Goal: Transaction & Acquisition: Purchase product/service

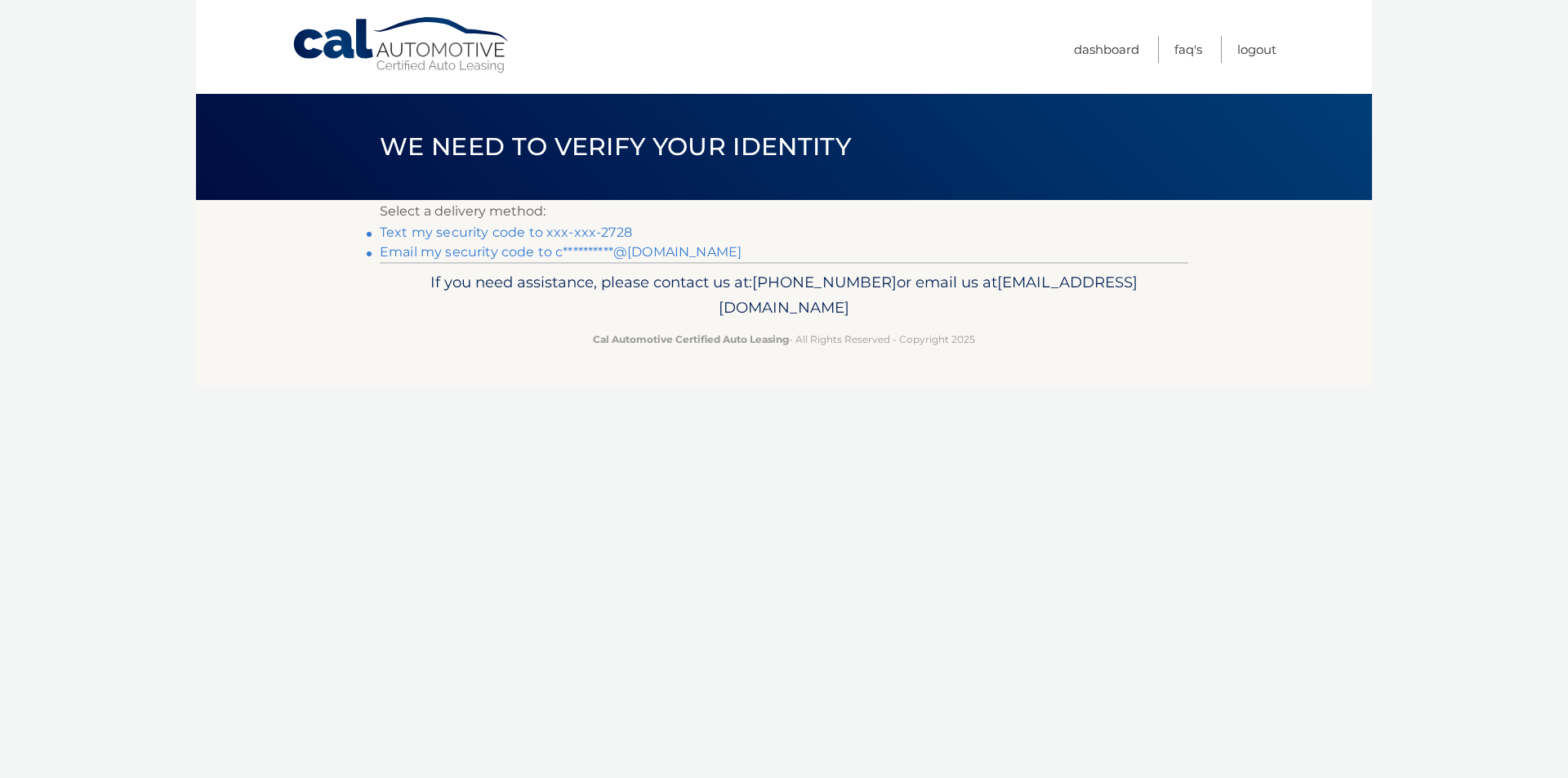
click at [514, 228] on link "Text my security code to xxx-xxx-2728" at bounding box center [506, 232] width 252 height 15
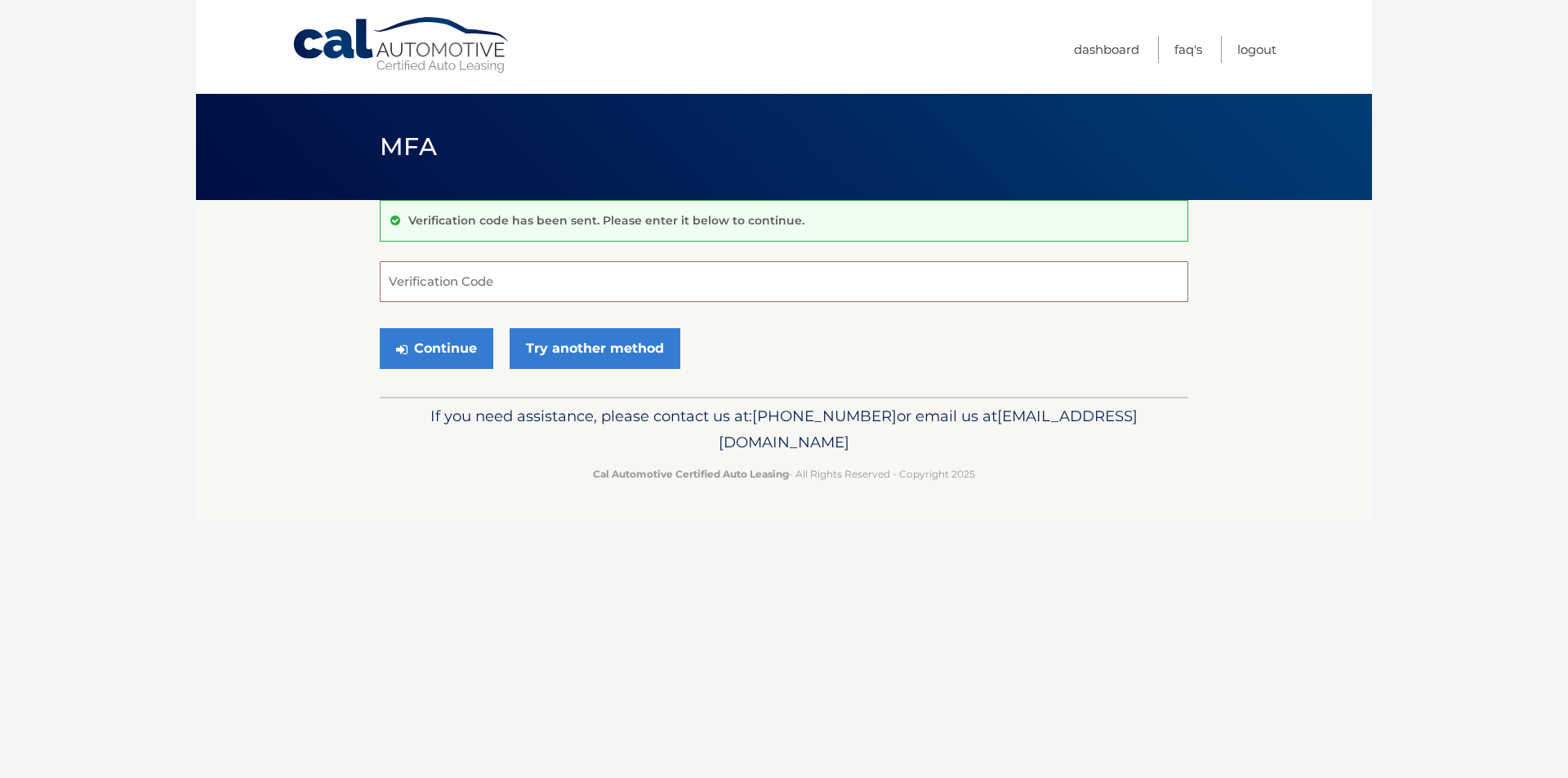
click at [506, 289] on input "Verification Code" at bounding box center [784, 281] width 809 height 41
type input "227241"
click at [451, 332] on button "Continue" at bounding box center [436, 348] width 113 height 41
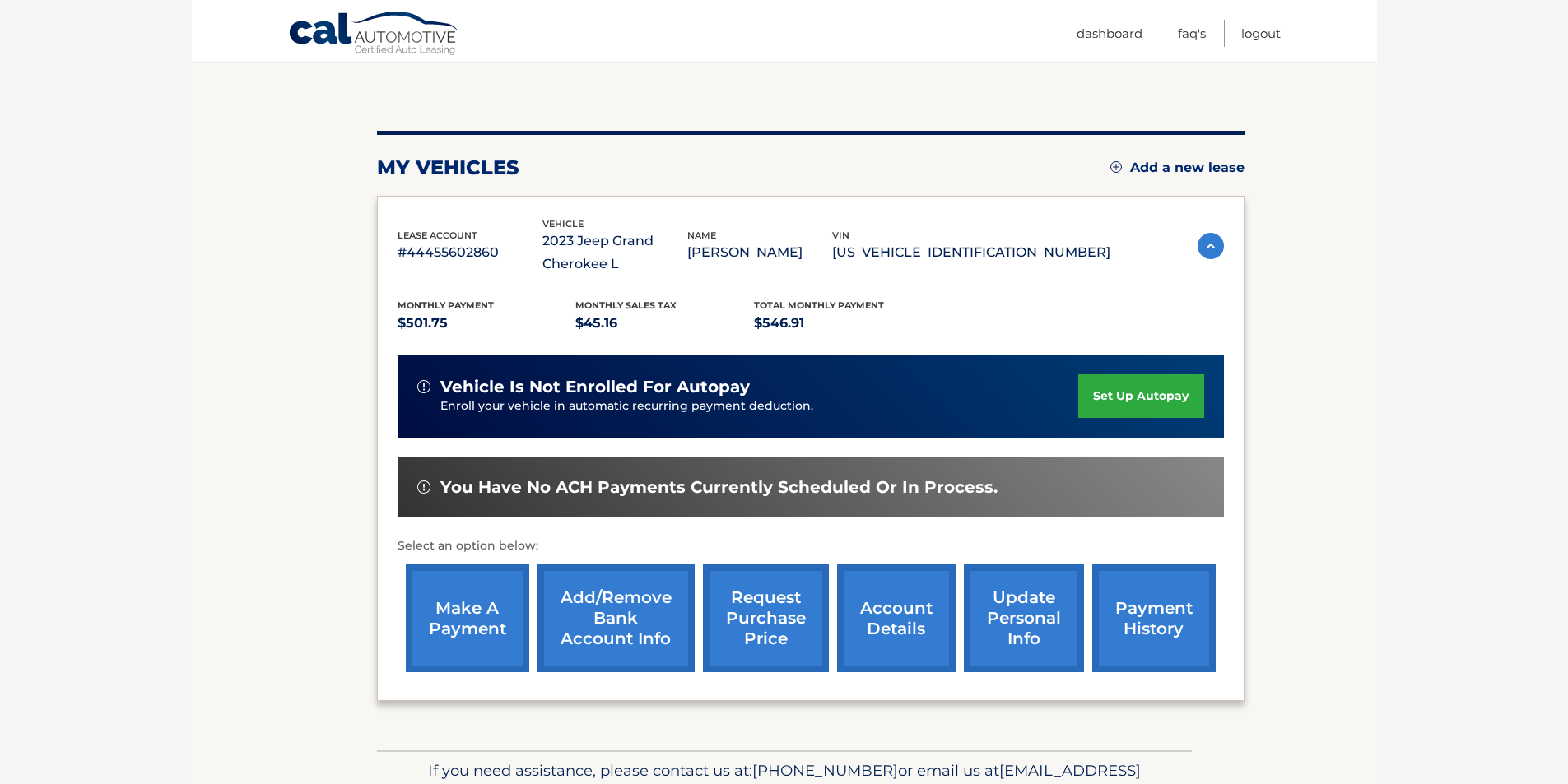
scroll to position [236, 0]
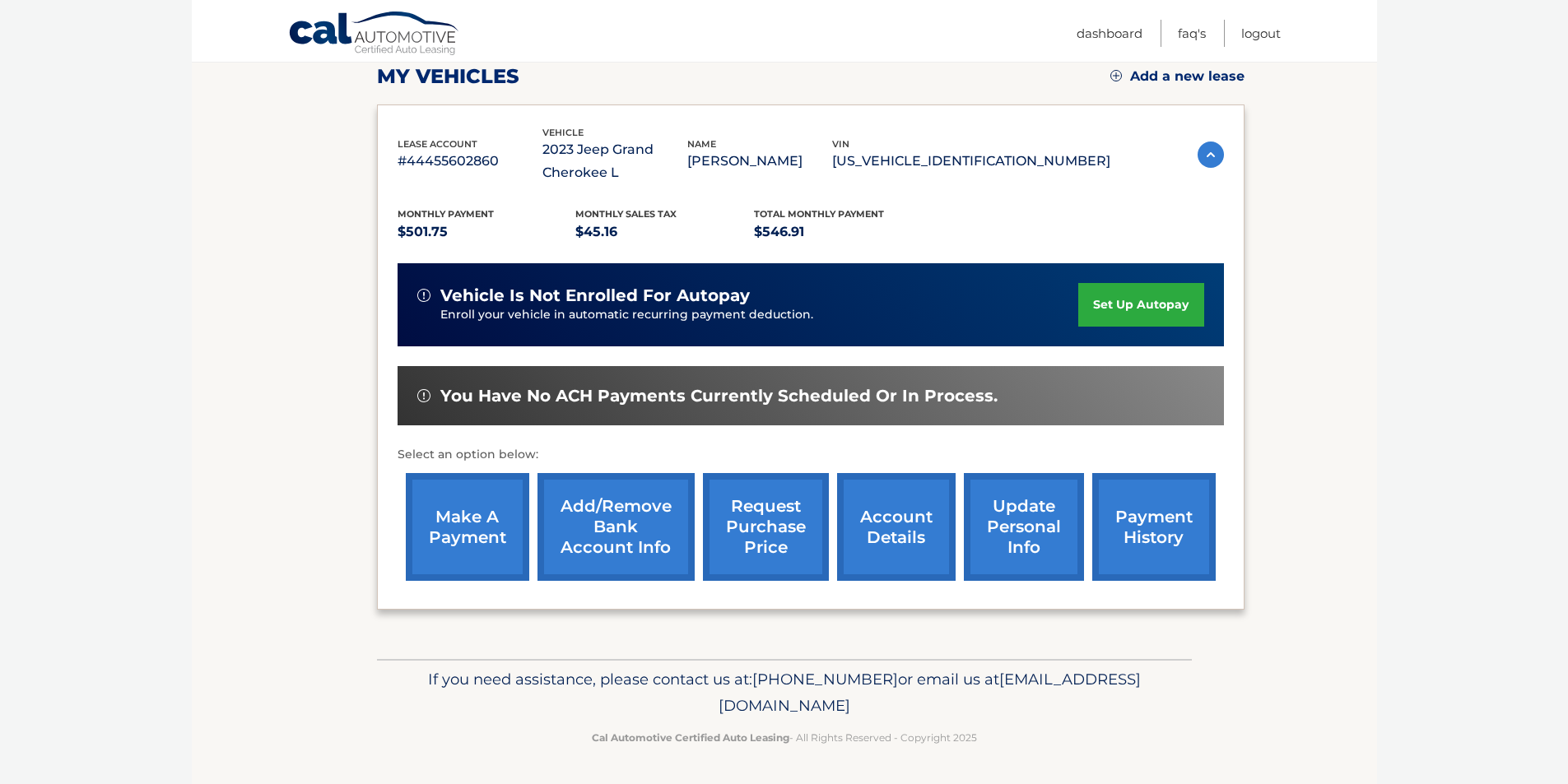
click at [484, 512] on link "make a payment" at bounding box center [467, 527] width 123 height 108
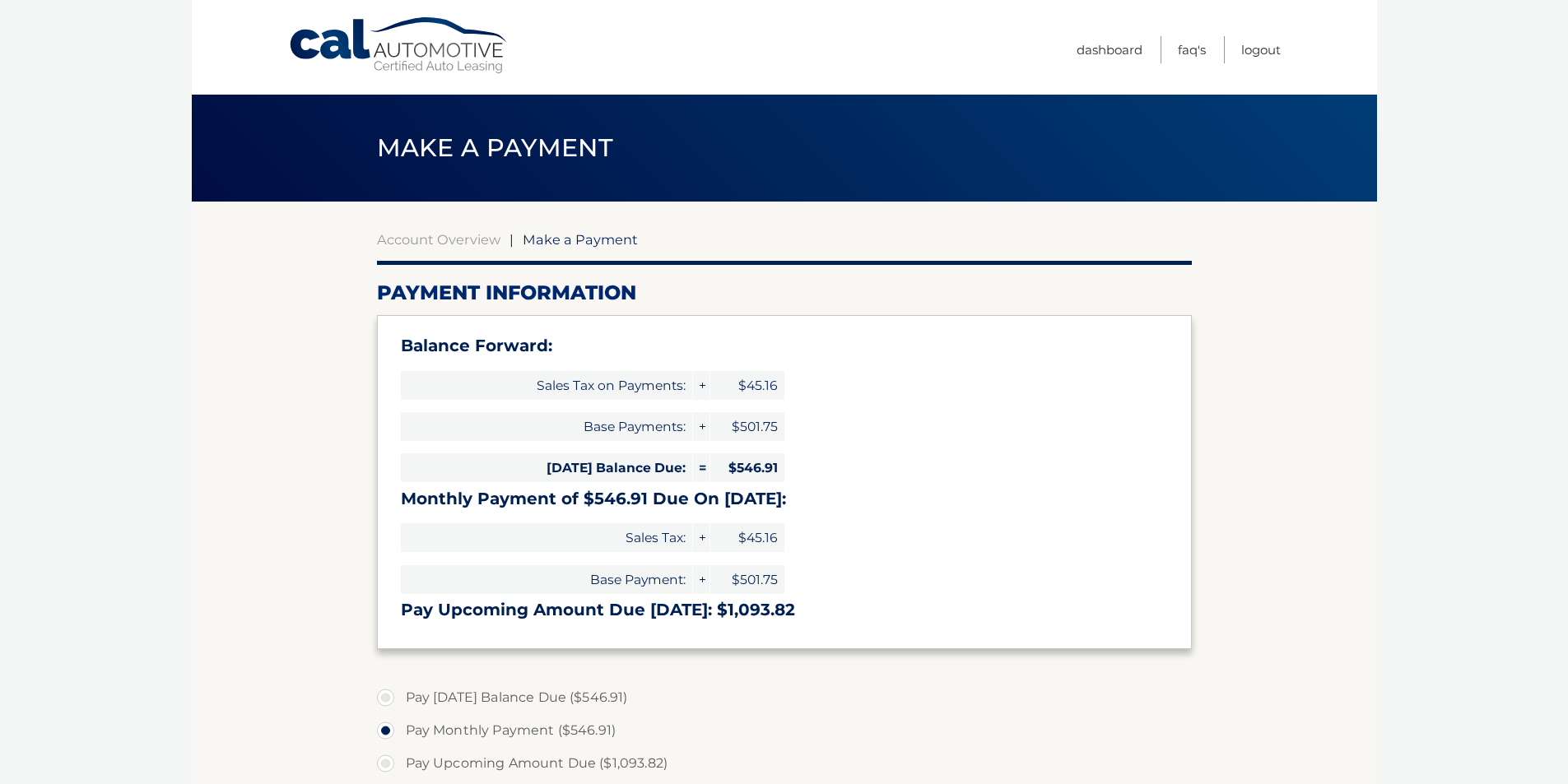
select select "N2NkMDE3YWItZDllNS00NmJiLWFkYTAtOTg3ODc2NzA3OTY2"
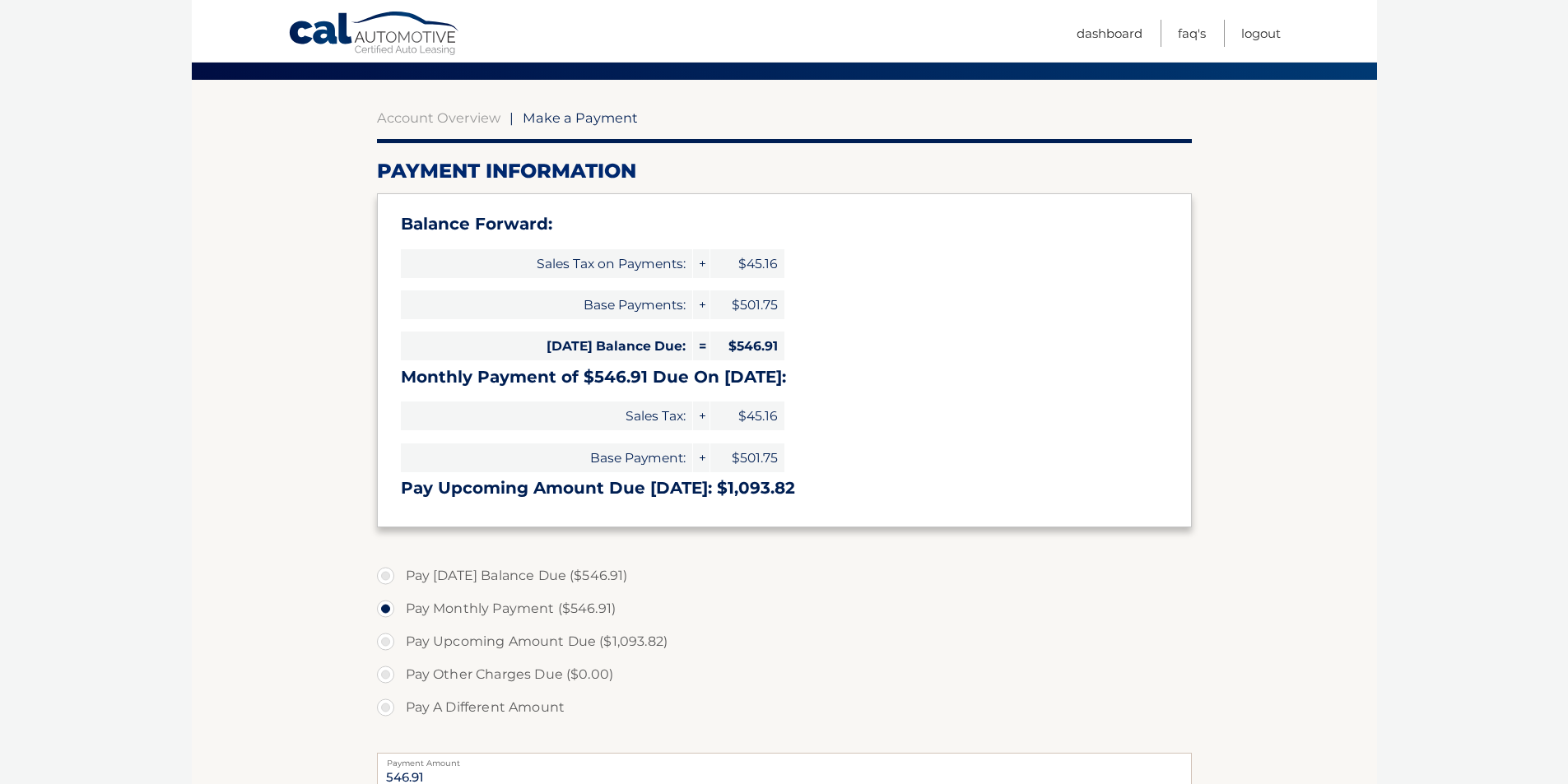
scroll to position [247, 0]
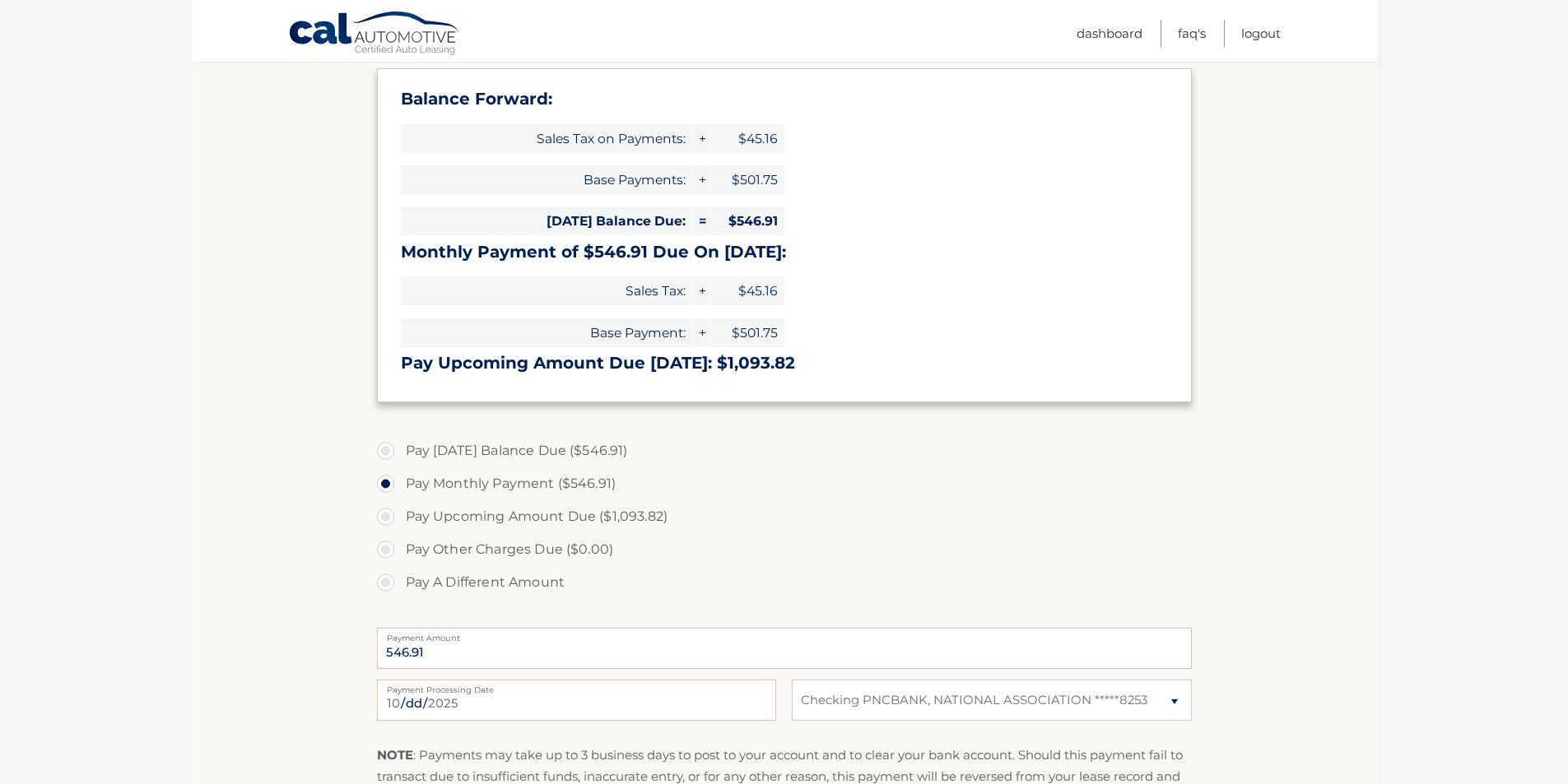
click at [418, 450] on label "Pay Today's Balance Due ($546.91)" at bounding box center [784, 451] width 815 height 33
click at [400, 450] on input "Pay Today's Balance Due ($546.91)" at bounding box center [392, 448] width 16 height 26
radio input "true"
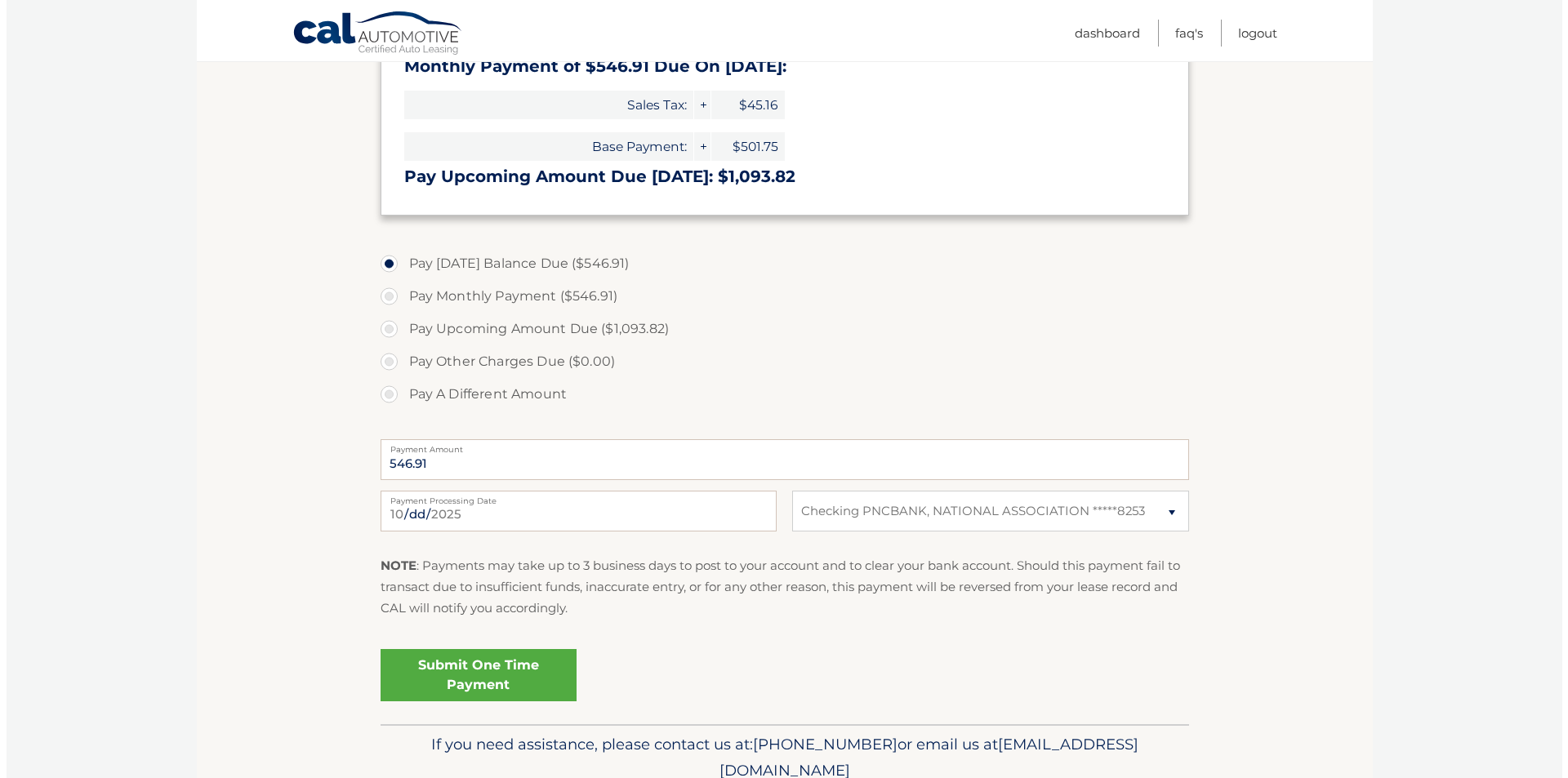
scroll to position [490, 0]
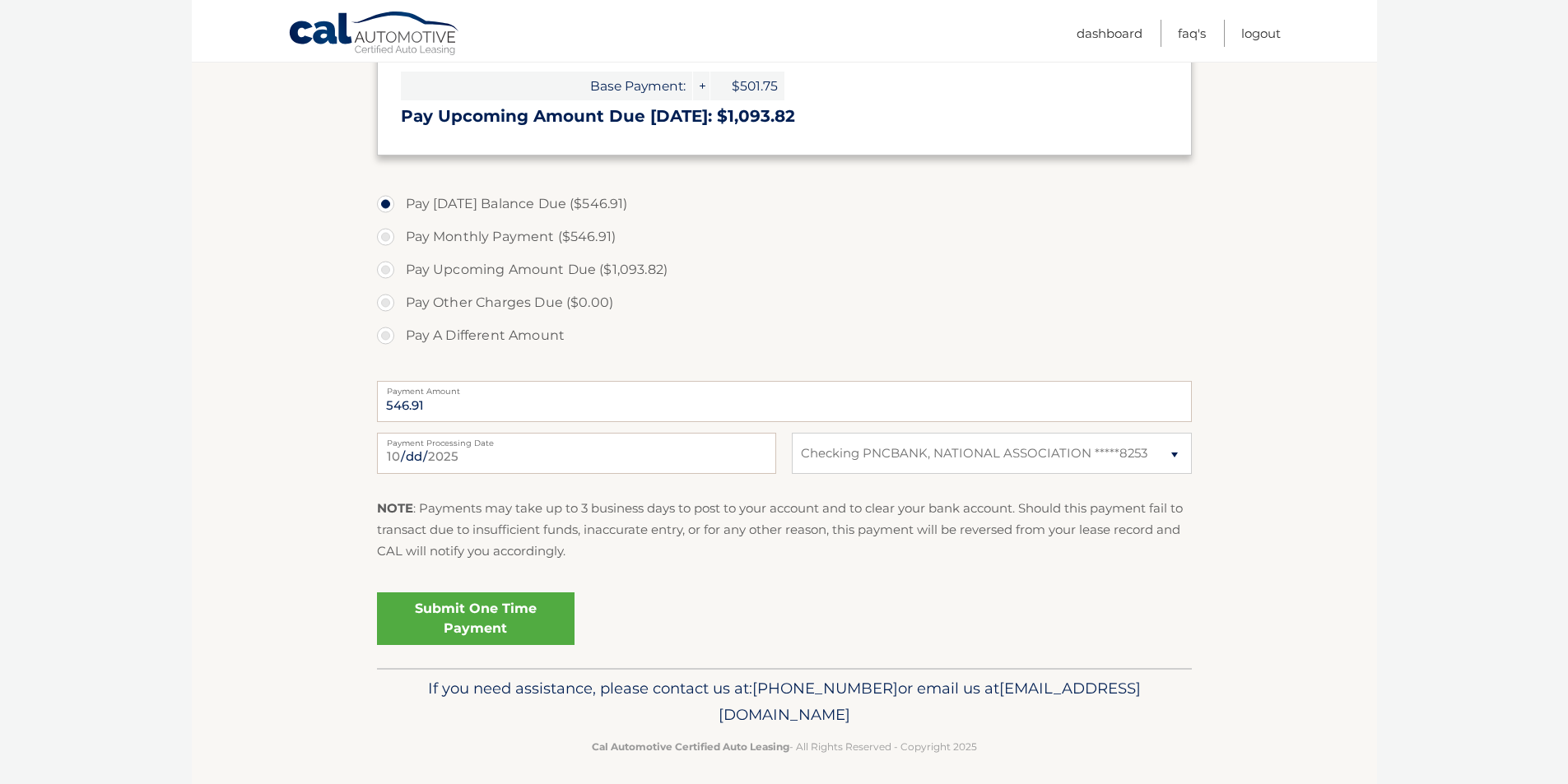
click at [508, 601] on link "Submit One Time Payment" at bounding box center [475, 619] width 197 height 53
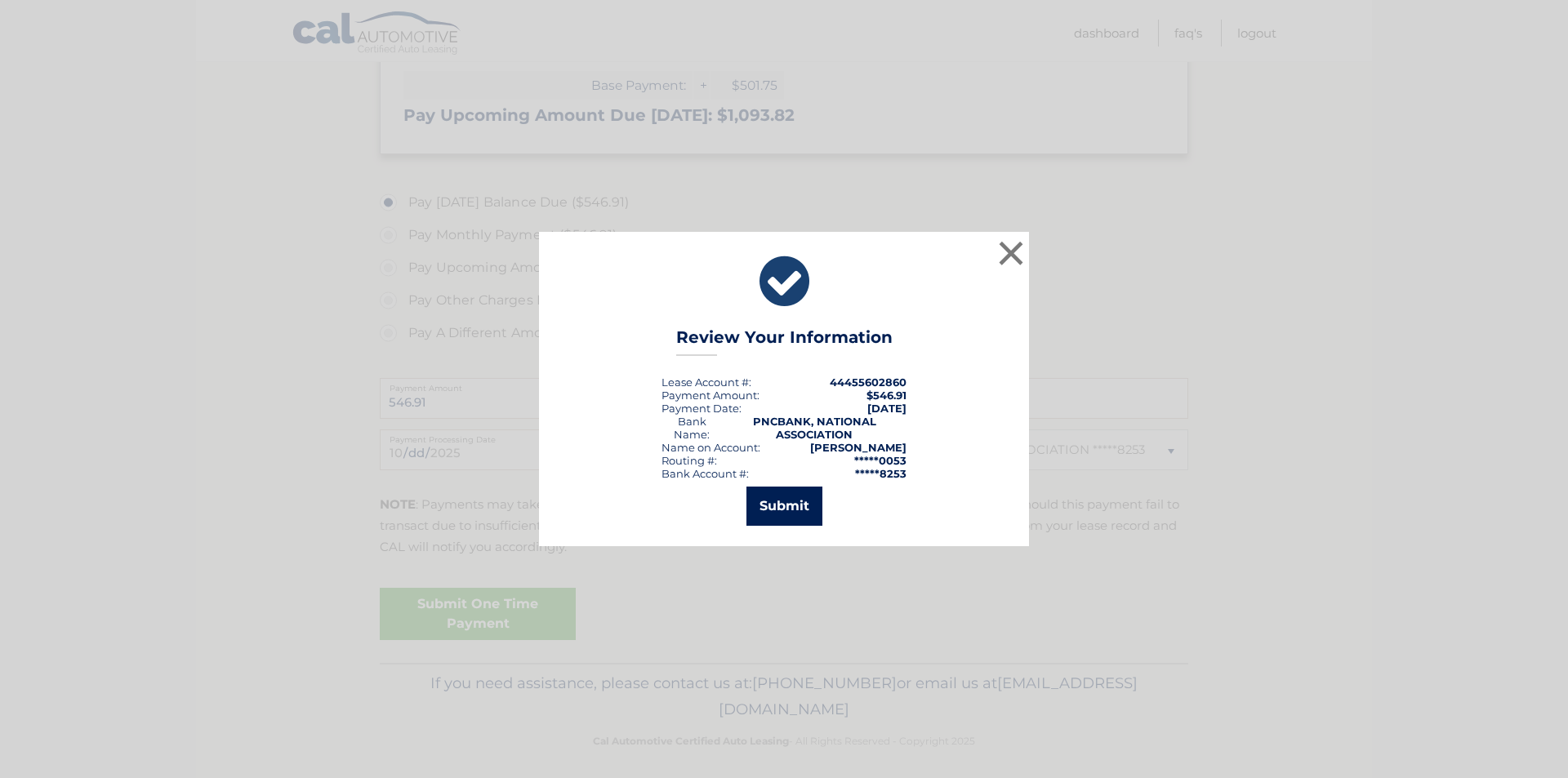
click at [773, 507] on button "Submit" at bounding box center [784, 506] width 76 height 39
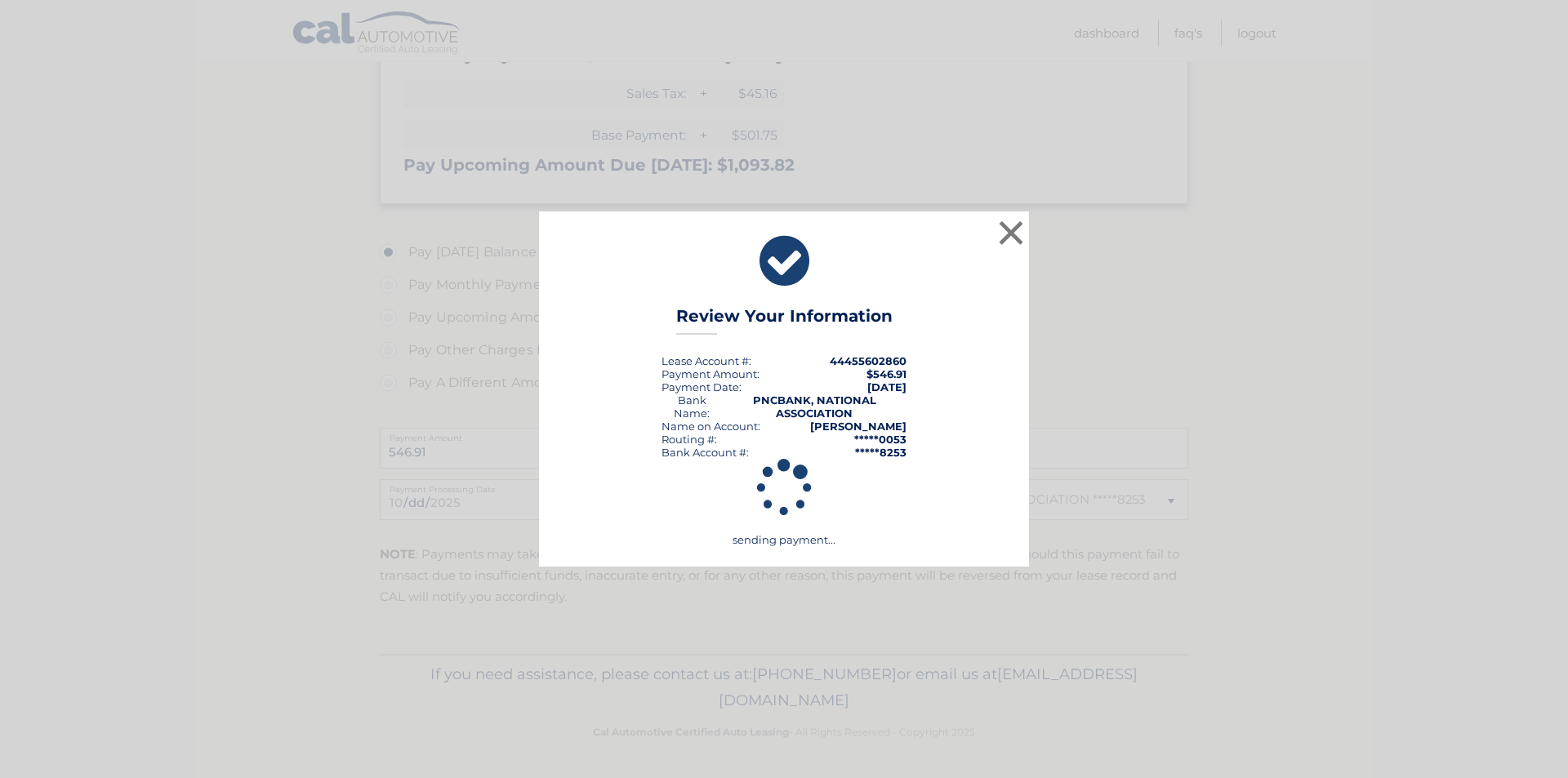
scroll to position [440, 0]
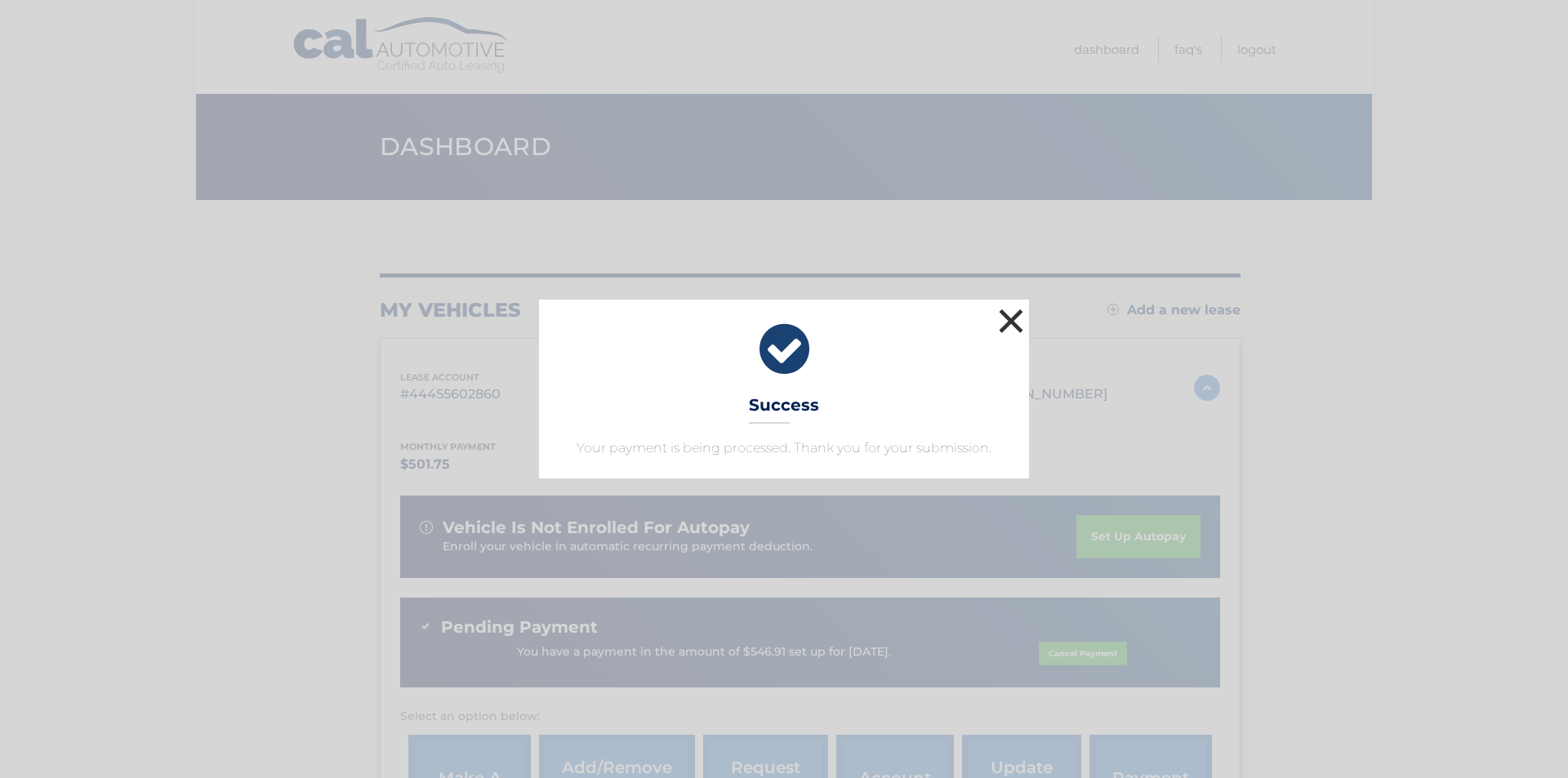
click at [1008, 318] on button "×" at bounding box center [1011, 321] width 33 height 33
